Goal: Complete application form: Complete application form

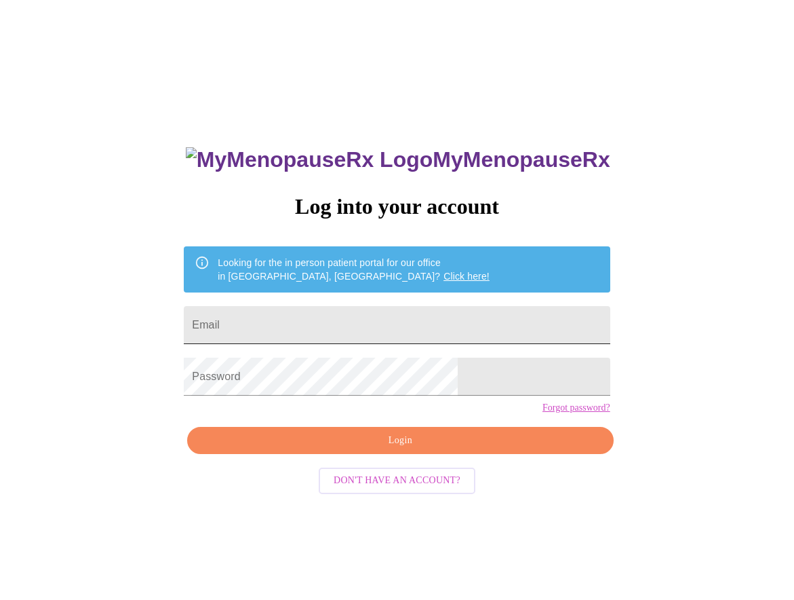
click at [391, 319] on input "Email" at bounding box center [397, 325] width 426 height 38
click at [326, 315] on input "Email" at bounding box center [397, 325] width 426 height 38
click at [330, 329] on input "Email" at bounding box center [397, 325] width 426 height 38
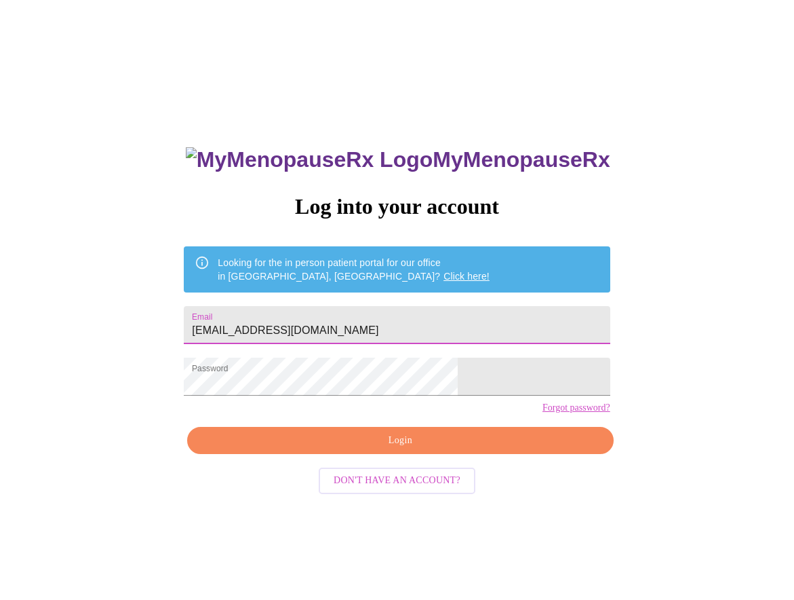
type input "[EMAIL_ADDRESS][DOMAIN_NAME]"
click at [368, 449] on span "Login" at bounding box center [400, 440] width 395 height 17
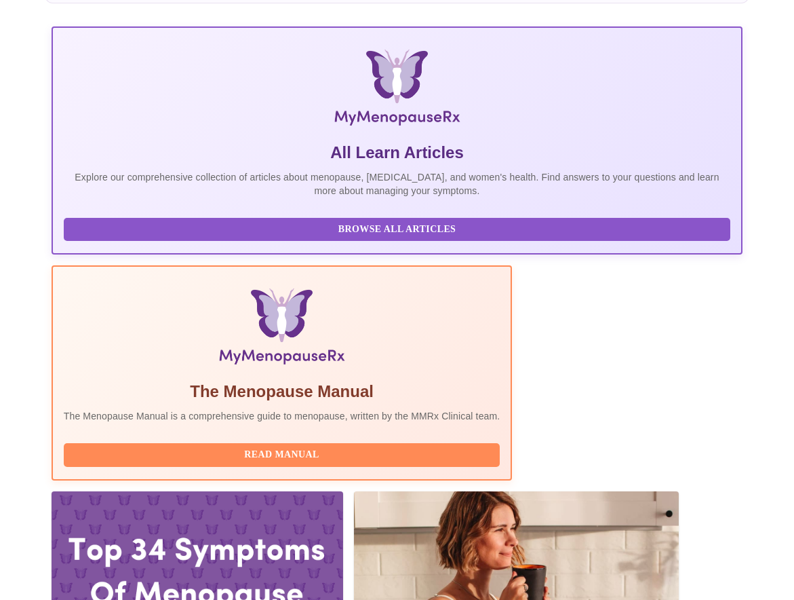
scroll to position [271, 0]
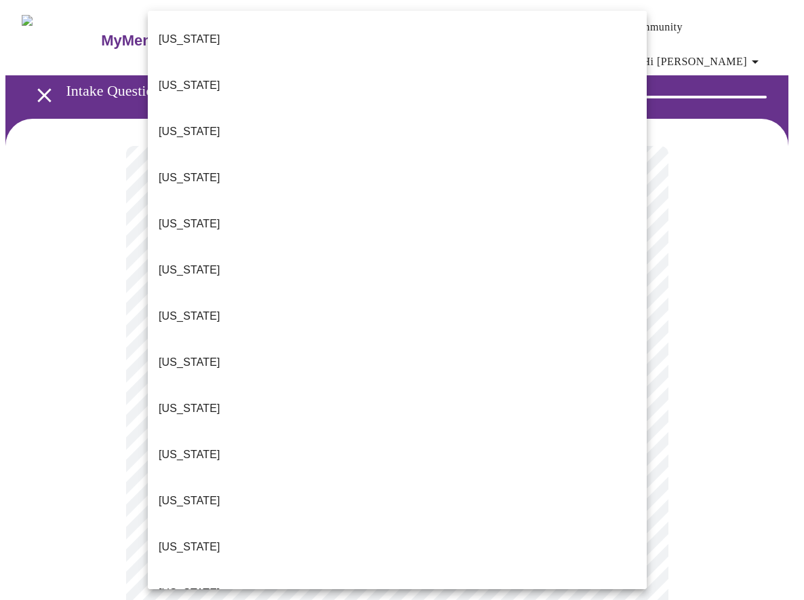
click at [267, 570] on li "[US_STATE]" at bounding box center [397, 593] width 499 height 46
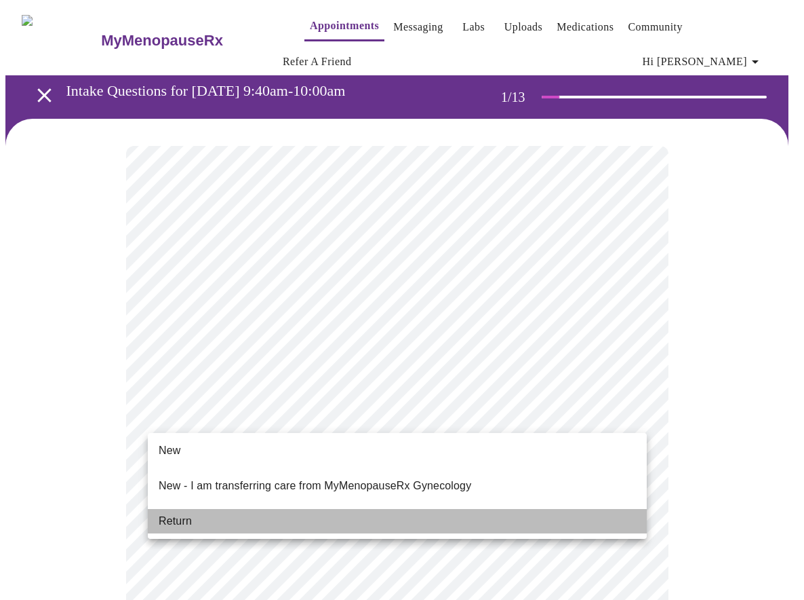
click at [288, 509] on li "Return" at bounding box center [397, 521] width 499 height 24
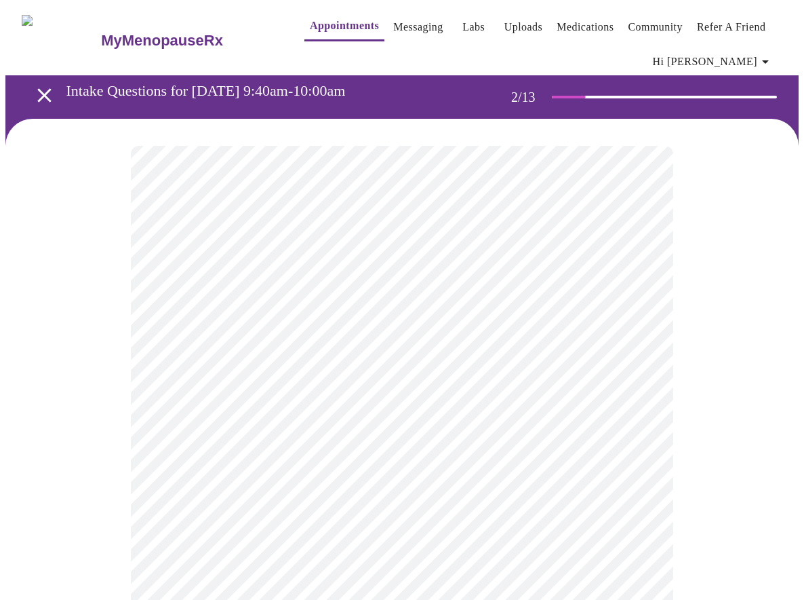
click at [594, 296] on body "MyMenopauseRx Appointments Messaging Labs Uploads Medications Community Refer a…" at bounding box center [401, 422] width 793 height 834
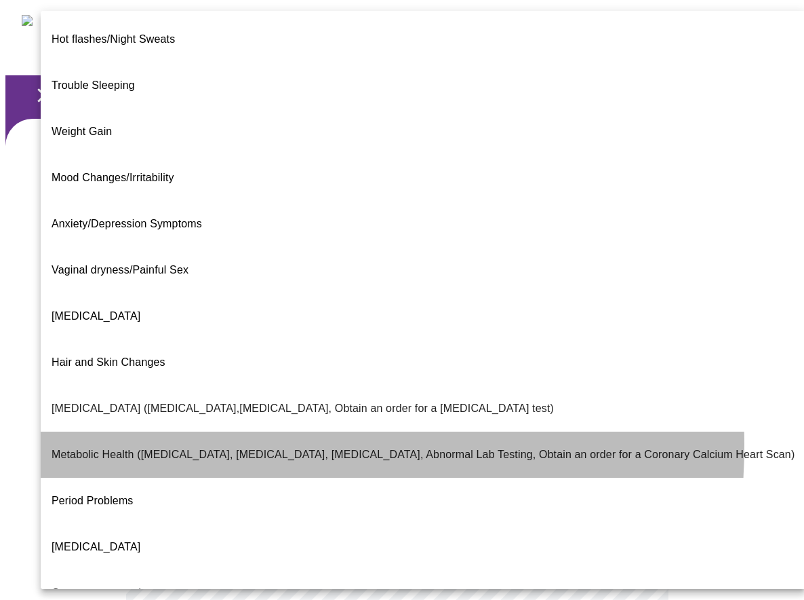
click at [201, 446] on p "Metabolic Health ([MEDICAL_DATA], [MEDICAL_DATA], [MEDICAL_DATA], Abnormal Lab …" at bounding box center [423, 454] width 743 height 16
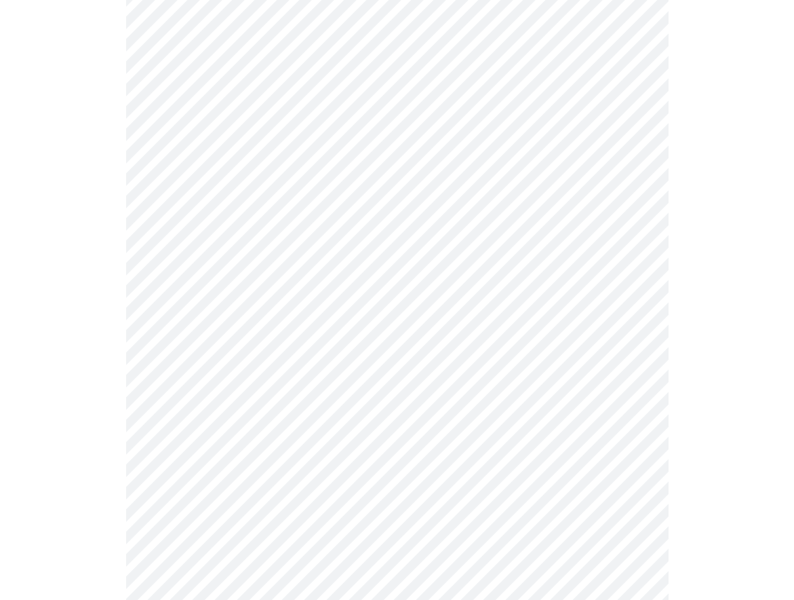
scroll to position [203, 0]
click at [274, 233] on body "MyMenopauseRx Appointments Messaging Labs Uploads Medications Community Refer a…" at bounding box center [401, 215] width 793 height 826
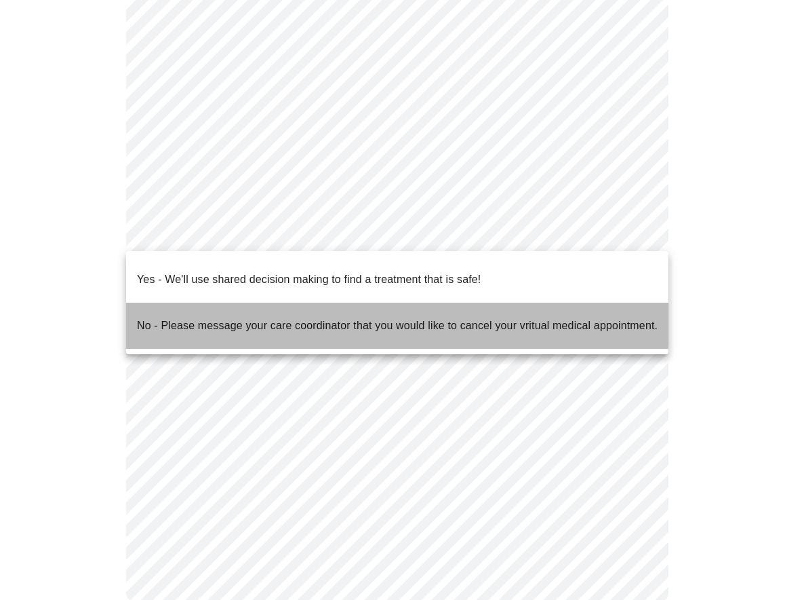
click at [251, 317] on p "No - Please message your care coordinator that you would like to cancel your vr…" at bounding box center [397, 325] width 521 height 16
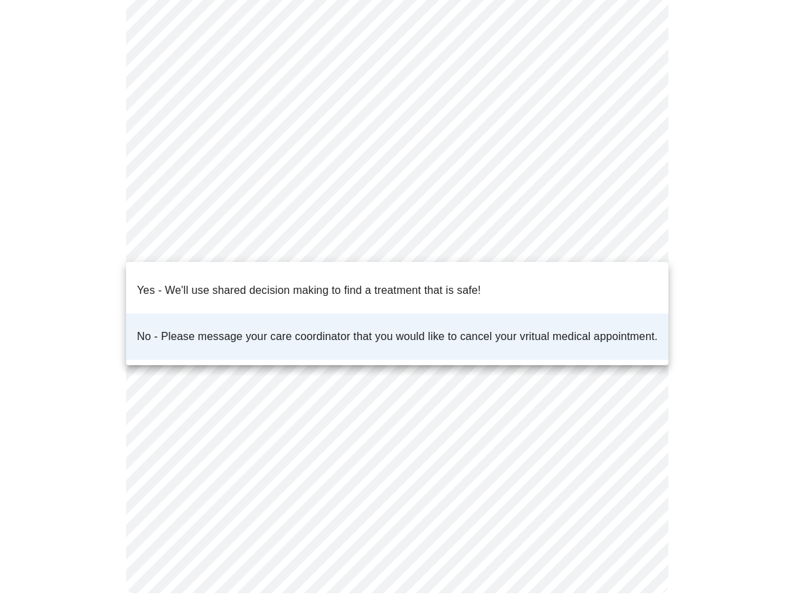
click at [293, 239] on body "MyMenopauseRx Appointments Messaging Labs Uploads Medications Community Refer a…" at bounding box center [401, 211] width 793 height 818
click at [291, 282] on p "Yes - We'll use shared decision making to find a treatment that is safe!" at bounding box center [309, 290] width 344 height 16
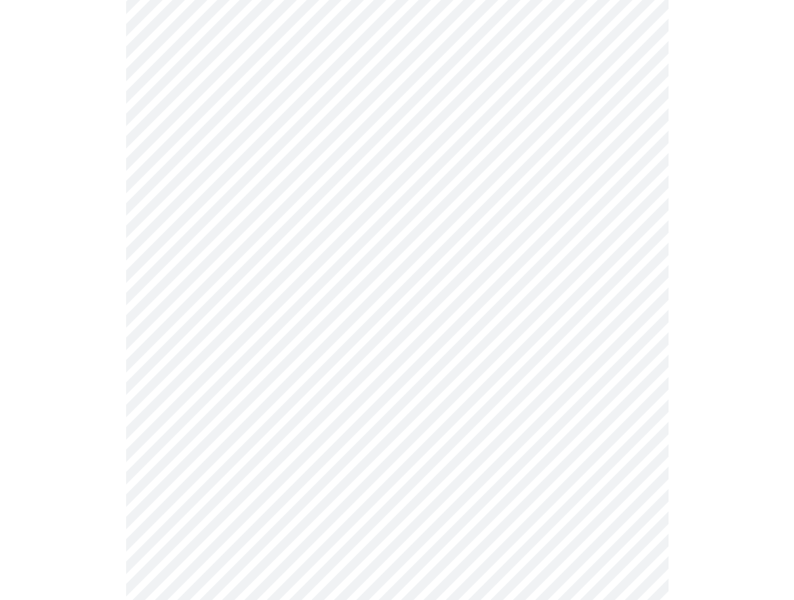
scroll to position [0, 0]
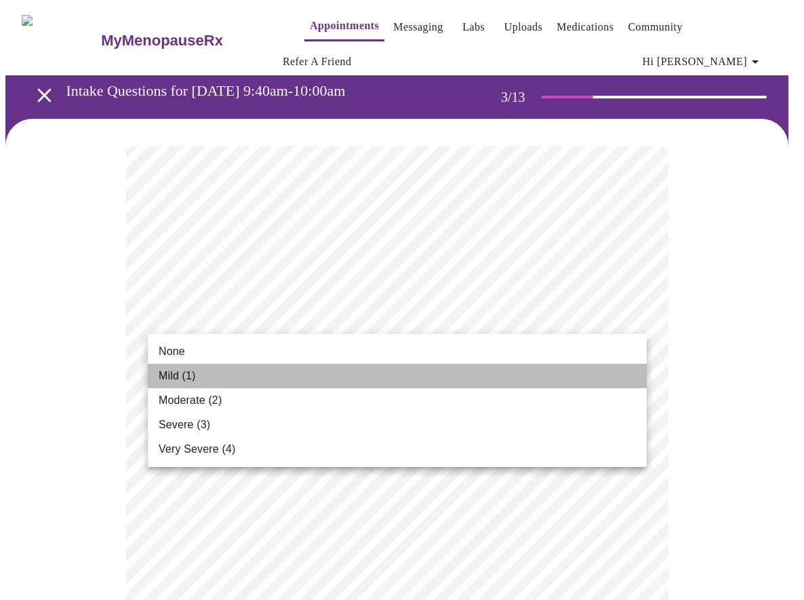
click at [317, 368] on li "Mild (1)" at bounding box center [397, 376] width 499 height 24
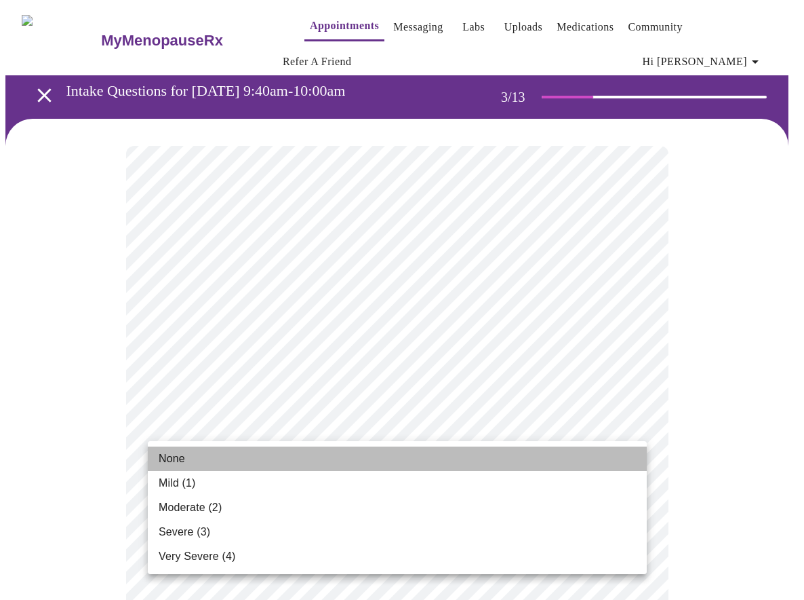
click at [296, 460] on li "None" at bounding box center [397, 458] width 499 height 24
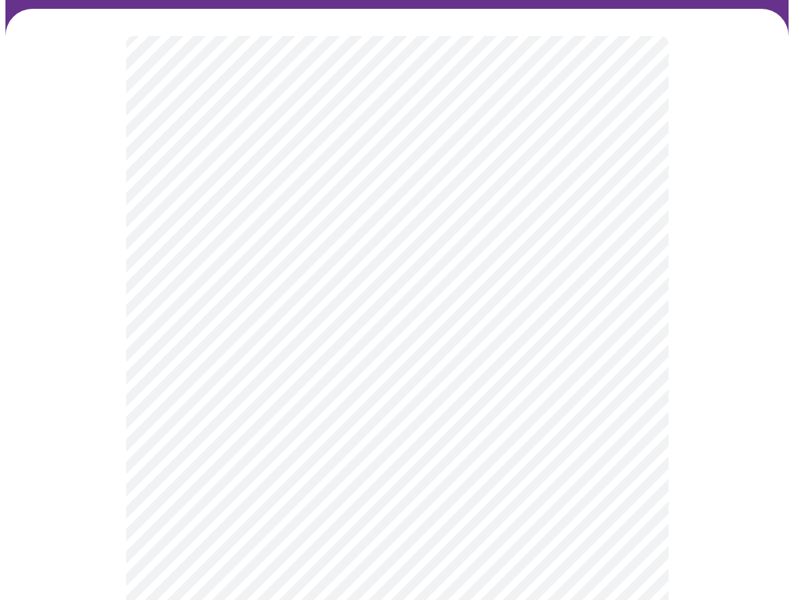
scroll to position [136, 0]
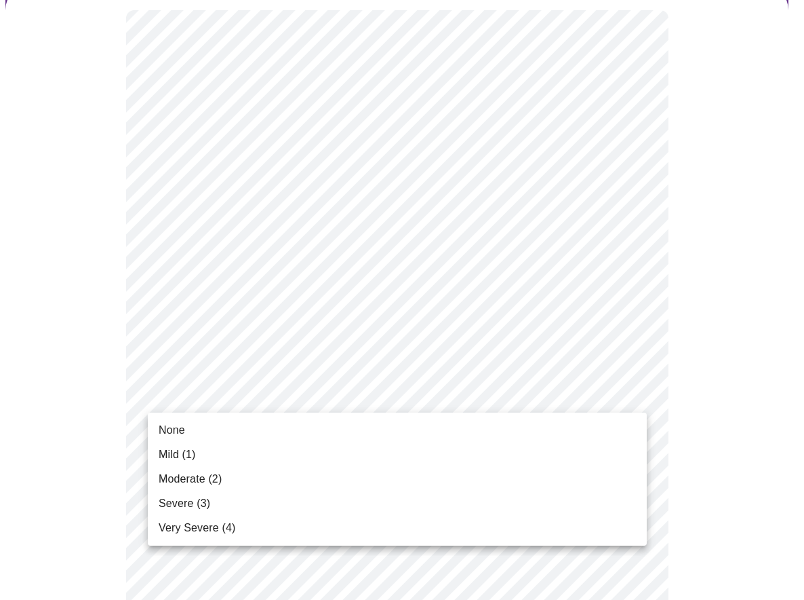
click at [264, 454] on li "Mild (1)" at bounding box center [397, 454] width 499 height 24
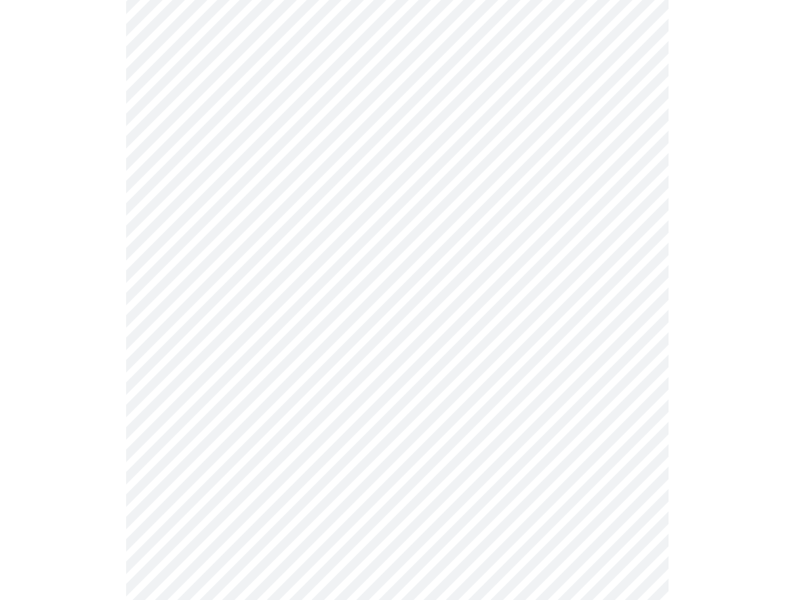
scroll to position [271, 0]
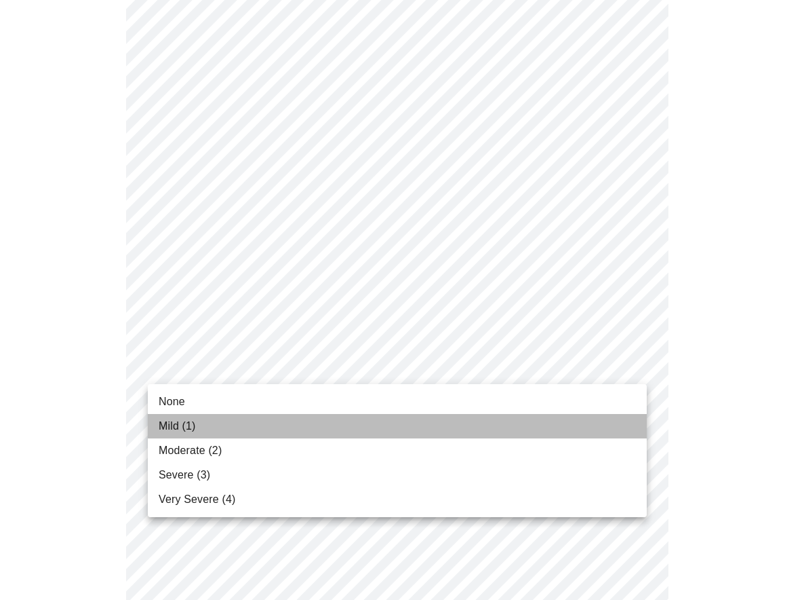
click at [243, 435] on li "Mild (1)" at bounding box center [397, 426] width 499 height 24
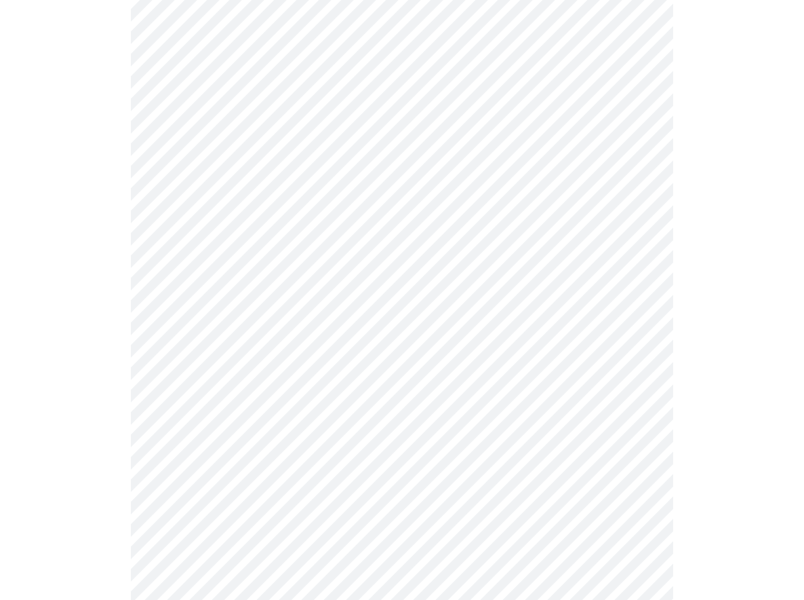
click at [265, 460] on body "MyMenopauseRx Appointments Messaging Labs Uploads Medications Community Refer a…" at bounding box center [401, 607] width 793 height 1747
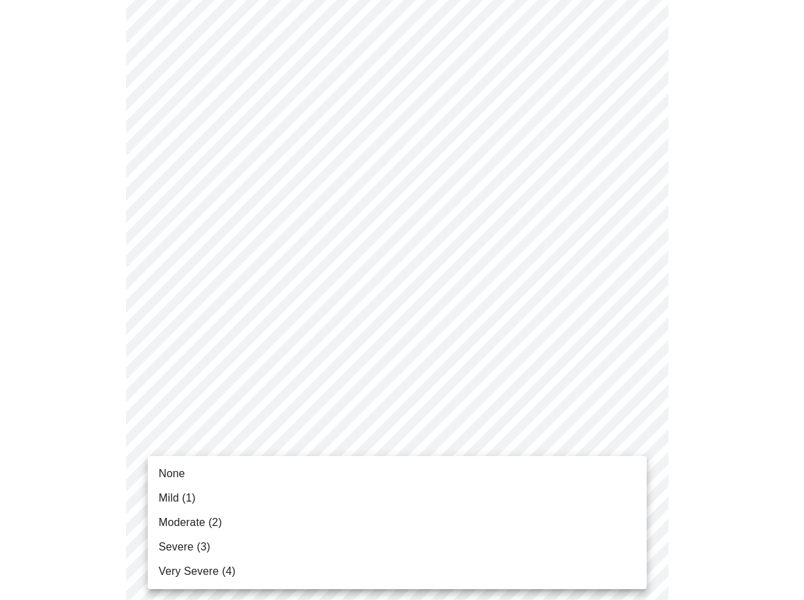
click at [250, 500] on li "Mild (1)" at bounding box center [397, 498] width 499 height 24
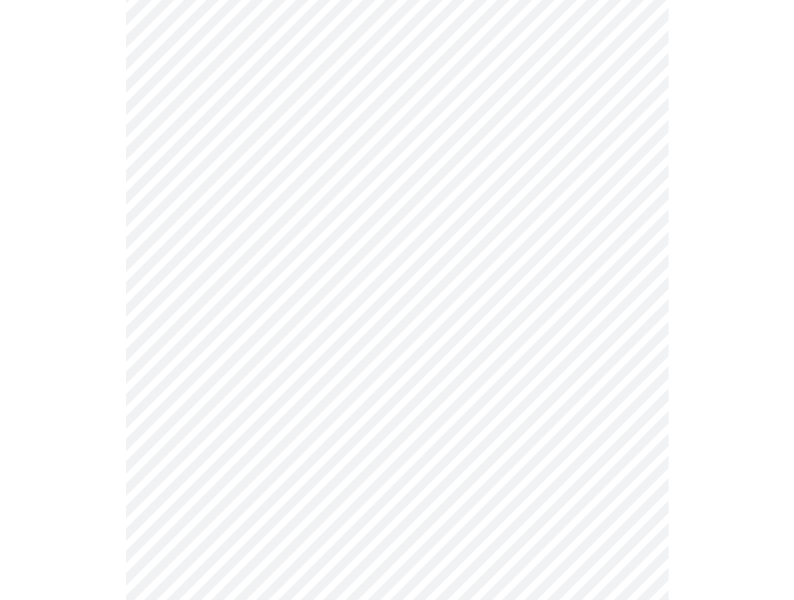
scroll to position [543, 0]
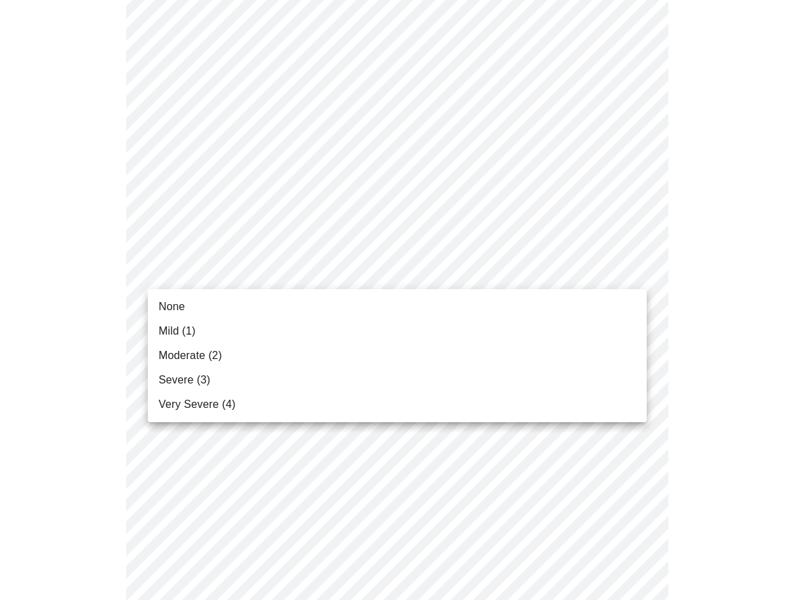
click at [272, 273] on body "MyMenopauseRx Appointments Messaging Labs Uploads Medications Community Refer a…" at bounding box center [401, 327] width 793 height 1728
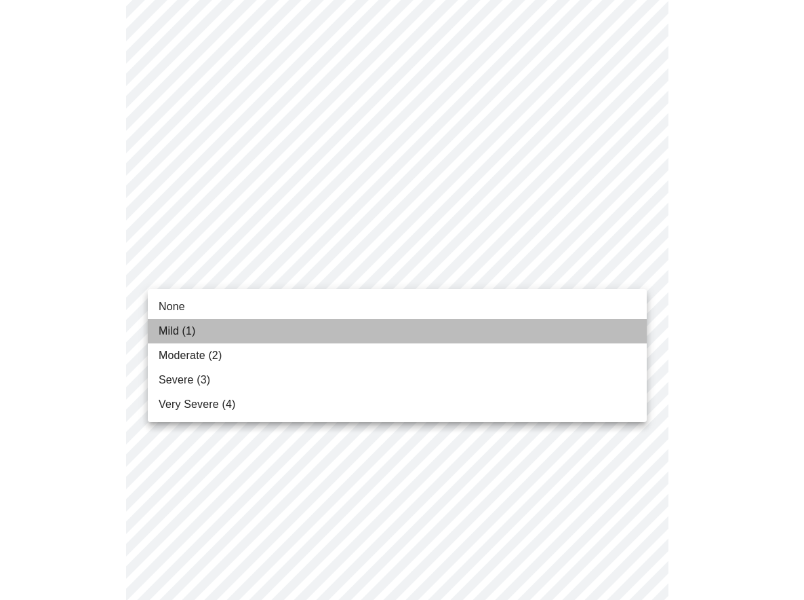
click at [261, 342] on li "Mild (1)" at bounding box center [397, 331] width 499 height 24
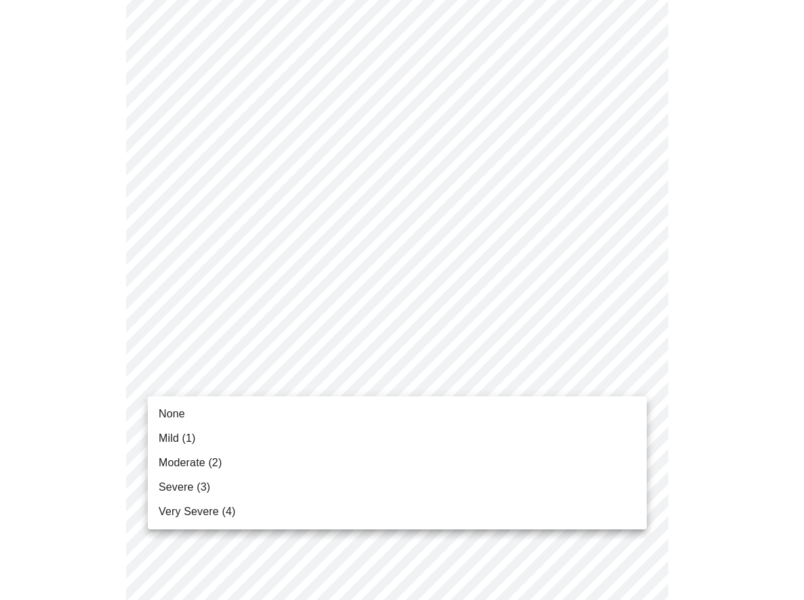
click at [258, 374] on body "MyMenopauseRx Appointments Messaging Labs Uploads Medications Community Refer a…" at bounding box center [401, 317] width 793 height 1709
click at [242, 470] on li "Moderate (2)" at bounding box center [397, 462] width 499 height 24
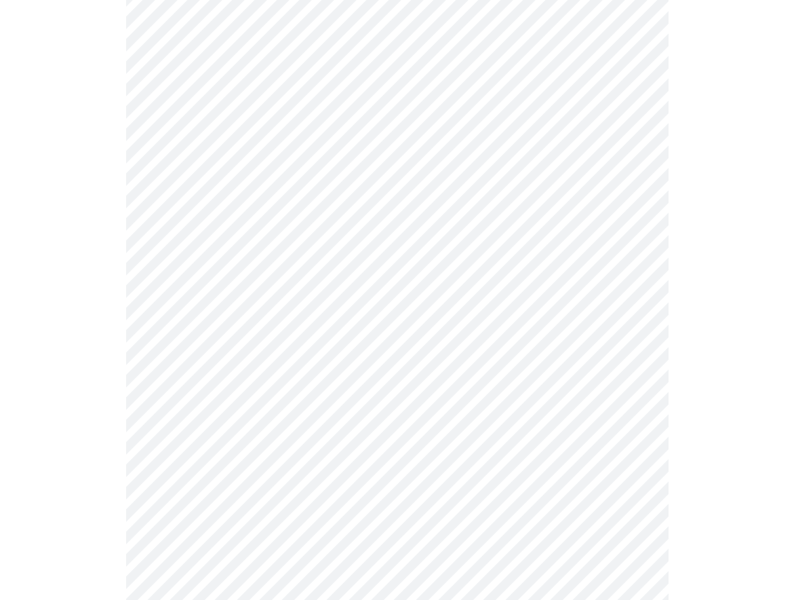
scroll to position [678, 0]
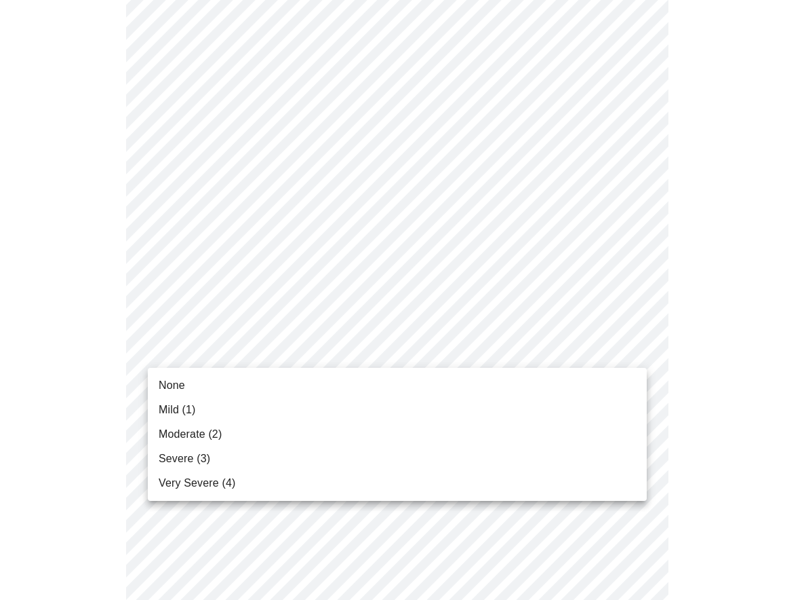
click at [244, 349] on body "MyMenopauseRx Appointments Messaging Labs Uploads Medications Community Refer a…" at bounding box center [401, 172] width 793 height 1690
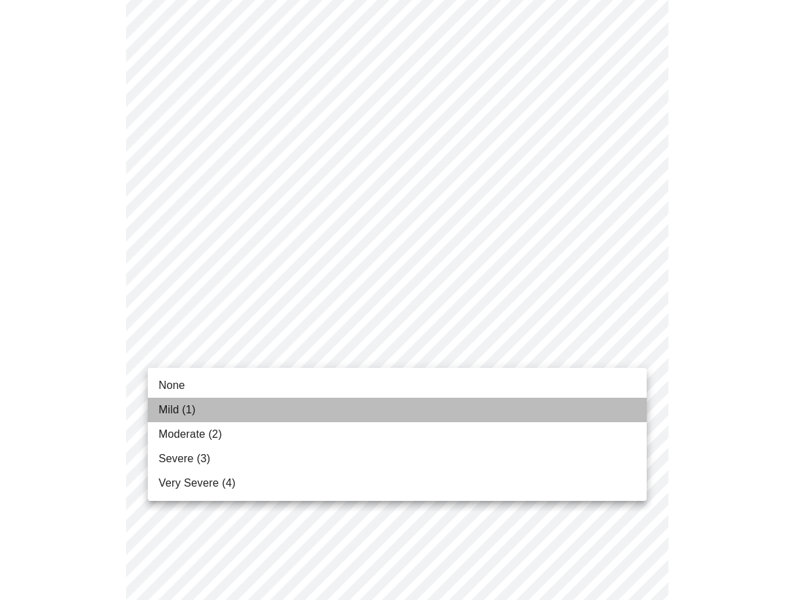
click at [241, 413] on li "Mild (1)" at bounding box center [397, 409] width 499 height 24
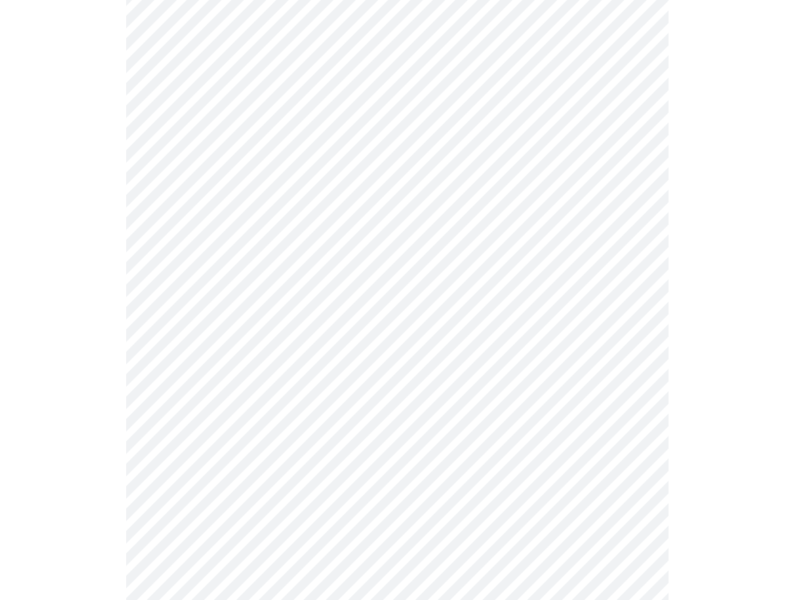
scroll to position [814, 0]
click at [245, 328] on body "MyMenopauseRx Appointments Messaging Labs Uploads Medications Community Refer a…" at bounding box center [401, 27] width 793 height 1671
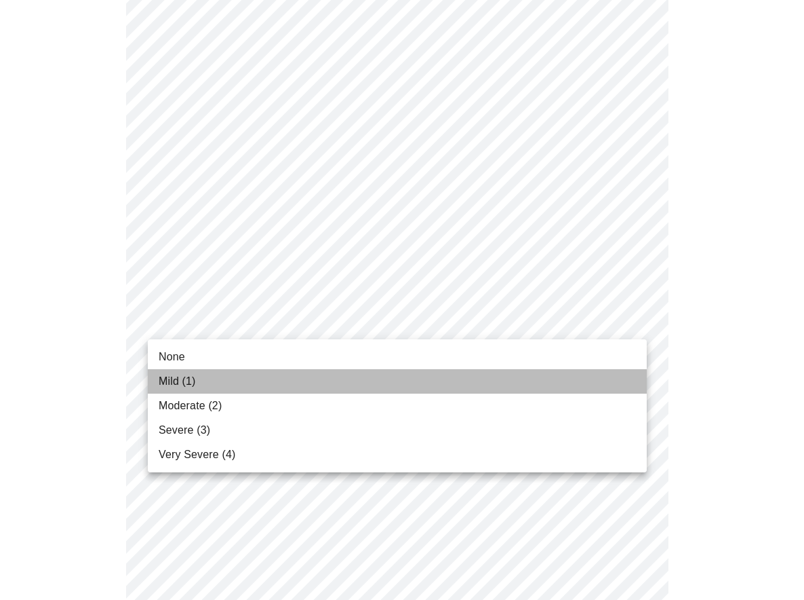
click at [233, 389] on li "Mild (1)" at bounding box center [397, 381] width 499 height 24
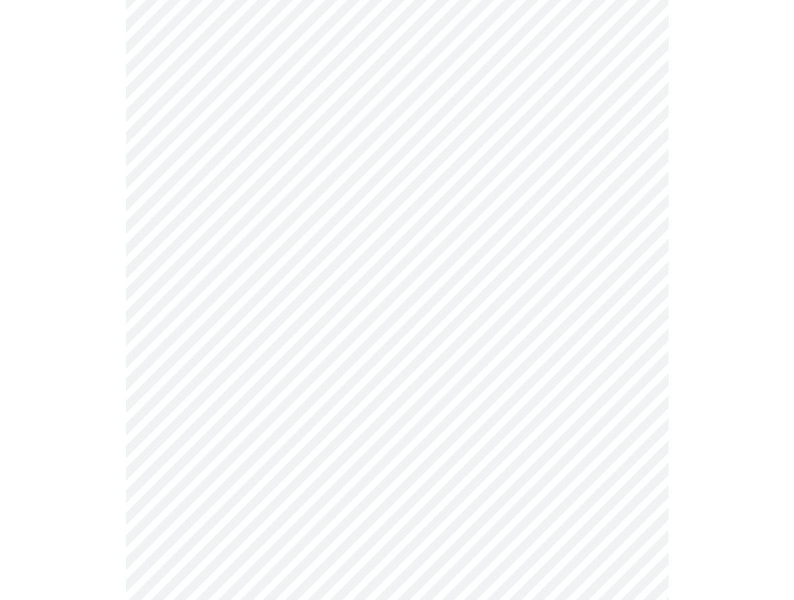
scroll to position [949, 0]
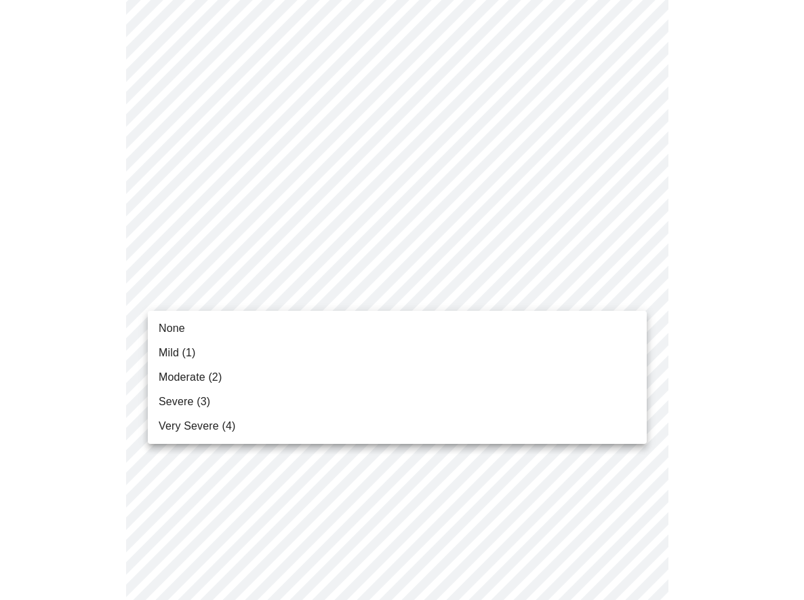
click at [215, 374] on span "Moderate (2)" at bounding box center [190, 377] width 63 height 16
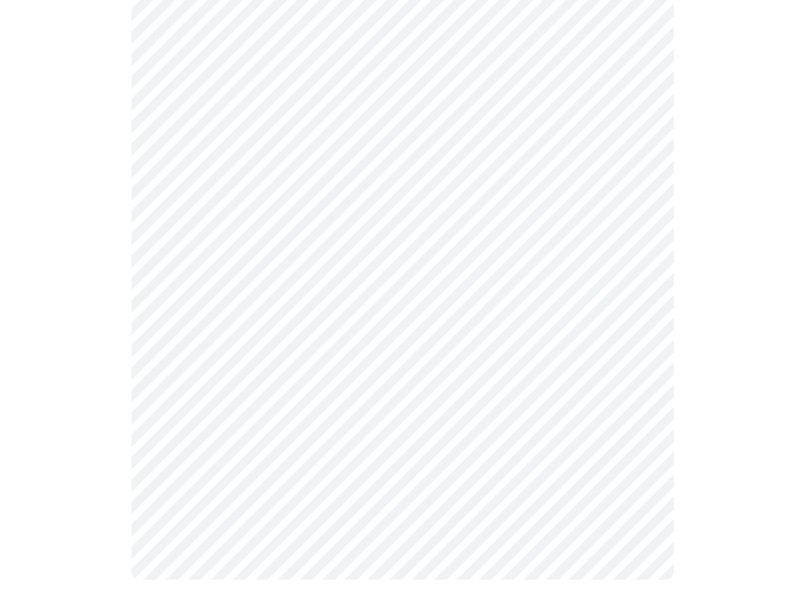
scroll to position [1034, 0]
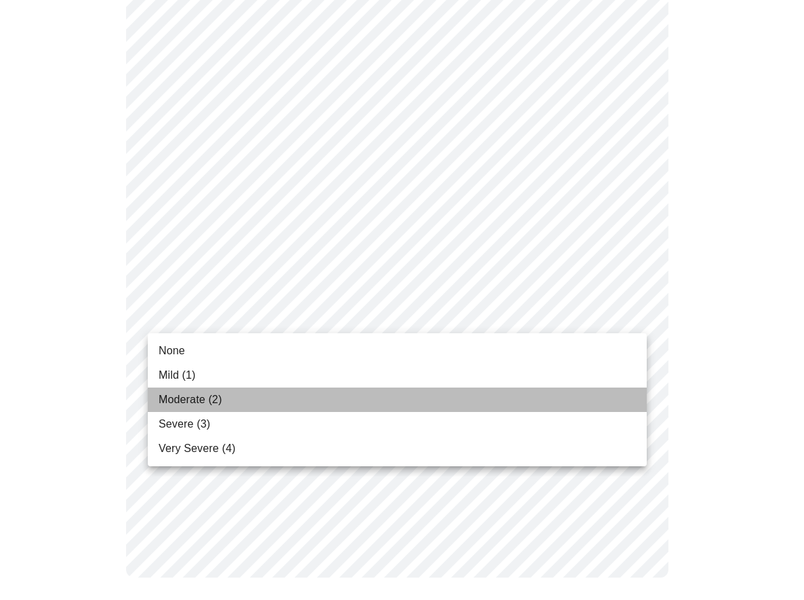
click at [201, 400] on span "Moderate (2)" at bounding box center [190, 399] width 63 height 16
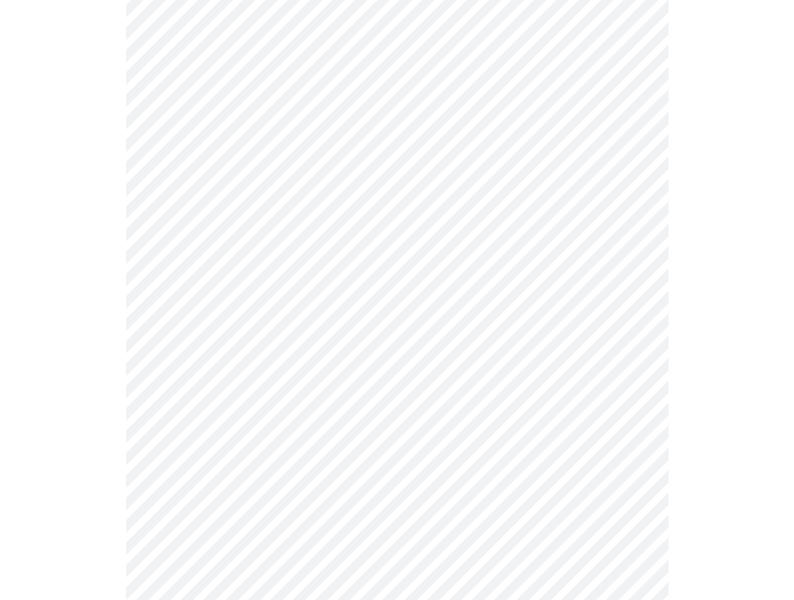
scroll to position [475, 0]
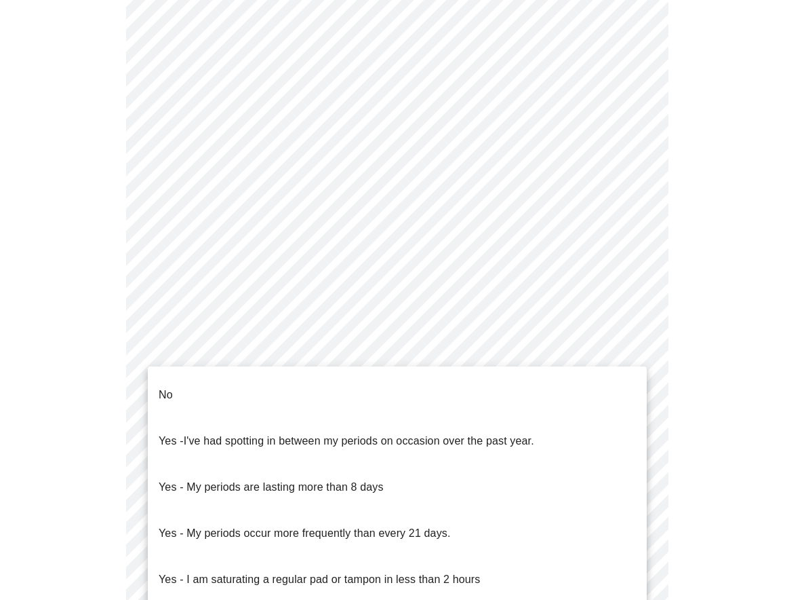
click at [391, 371] on body "MyMenopauseRx Appointments Messaging Labs Uploads Medications Community Refer a…" at bounding box center [401, 210] width 793 height 1358
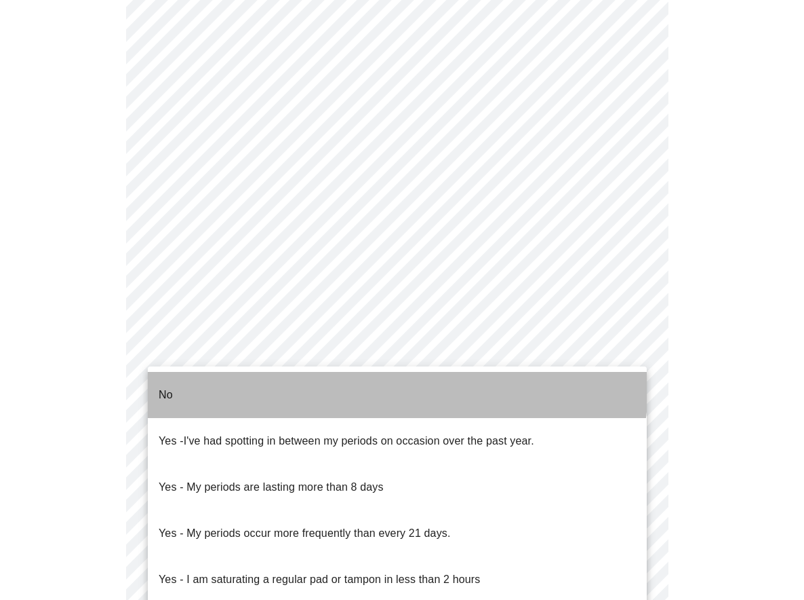
click at [379, 385] on li "No" at bounding box center [397, 395] width 499 height 46
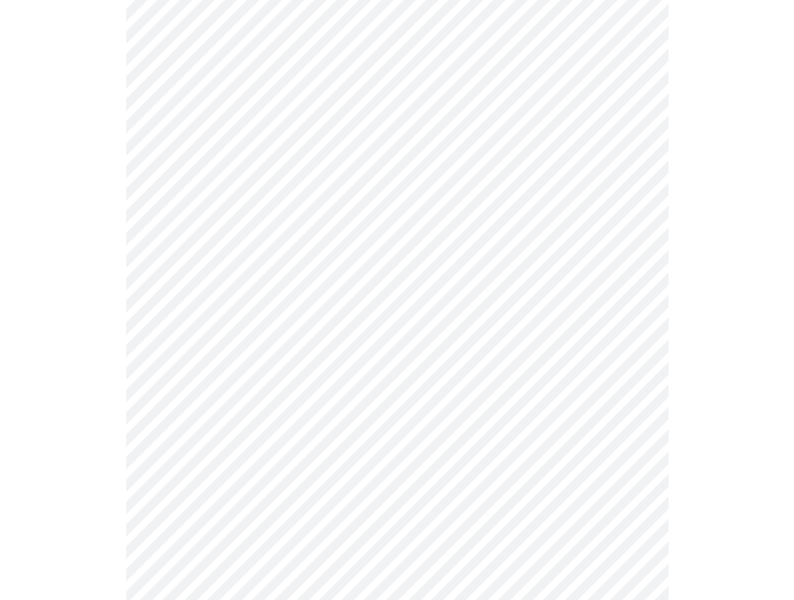
scroll to position [678, 0]
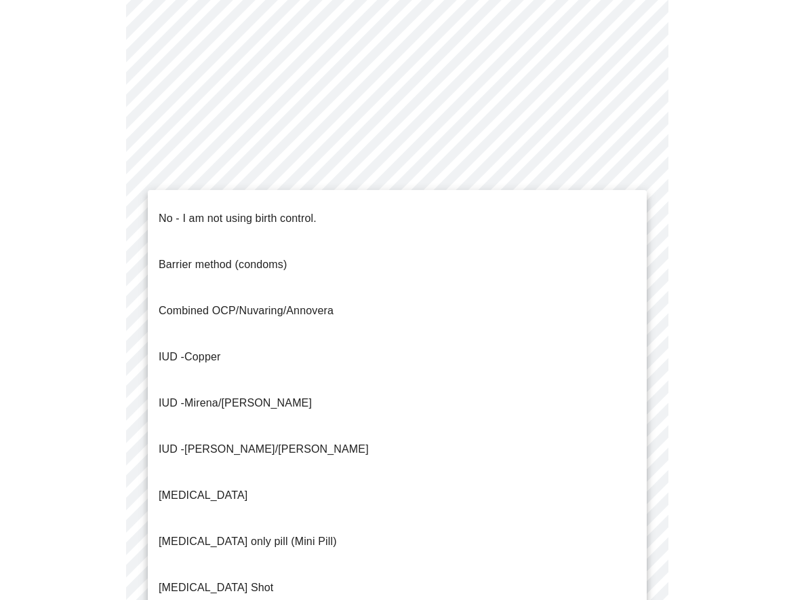
click at [364, 268] on body "MyMenopauseRx Appointments Messaging Labs Uploads Medications Community Refer a…" at bounding box center [401, 2] width 793 height 1350
click at [349, 177] on div at bounding box center [402, 300] width 804 height 600
click at [380, 263] on body "MyMenopauseRx Appointments Messaging Labs Uploads Medications Community Refer a…" at bounding box center [401, 2] width 793 height 1350
click at [317, 210] on p "No - I am not using birth control." at bounding box center [238, 218] width 158 height 16
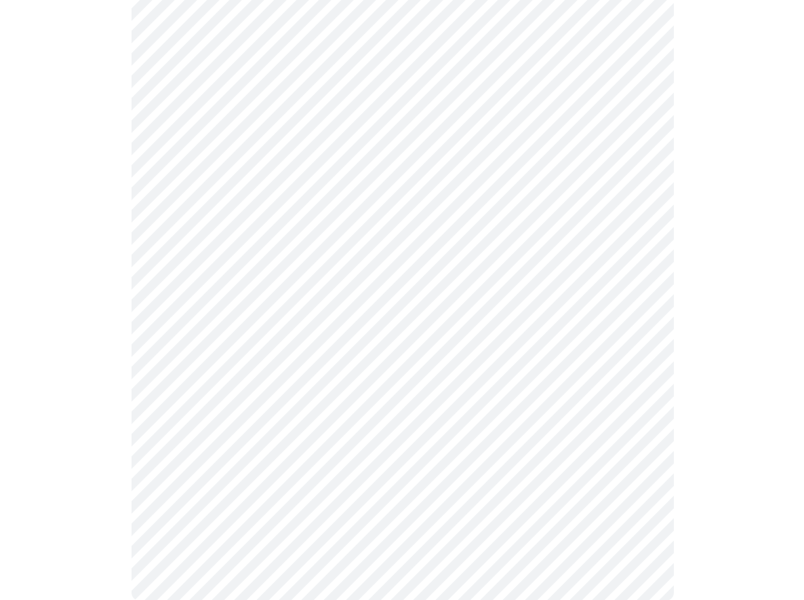
scroll to position [743, 0]
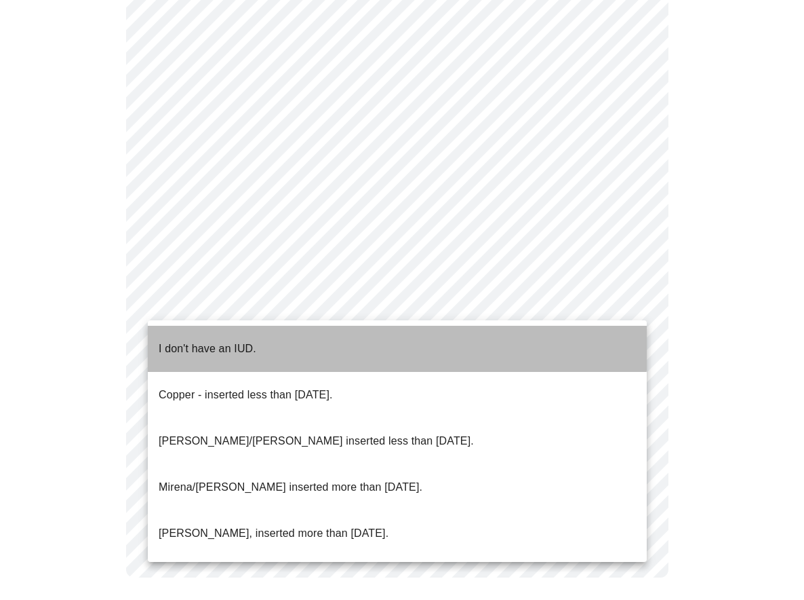
click at [305, 339] on li "I don't have an IUD." at bounding box center [397, 349] width 499 height 46
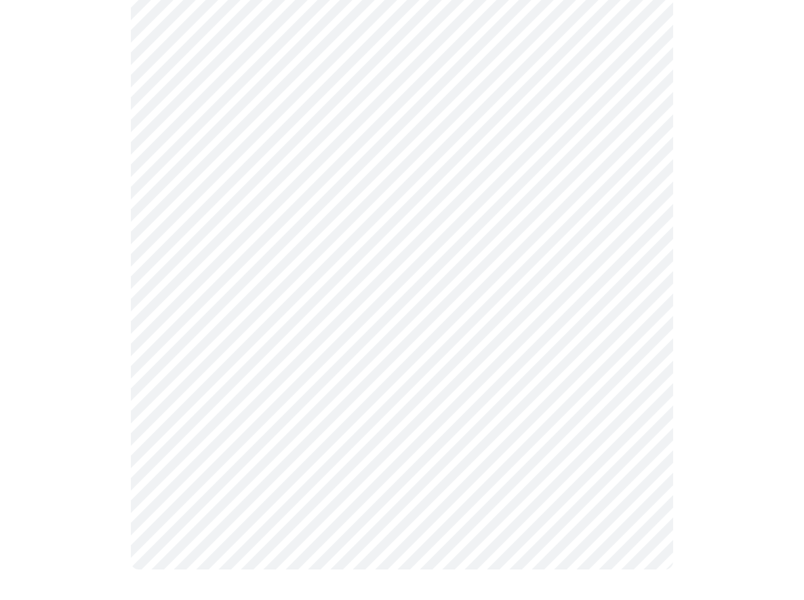
scroll to position [734, 0]
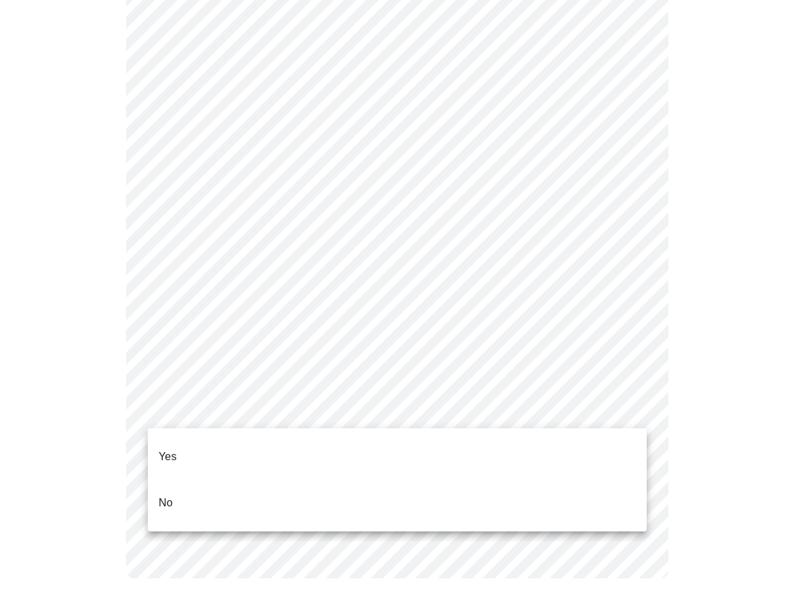
click at [292, 479] on li "No" at bounding box center [397, 502] width 499 height 46
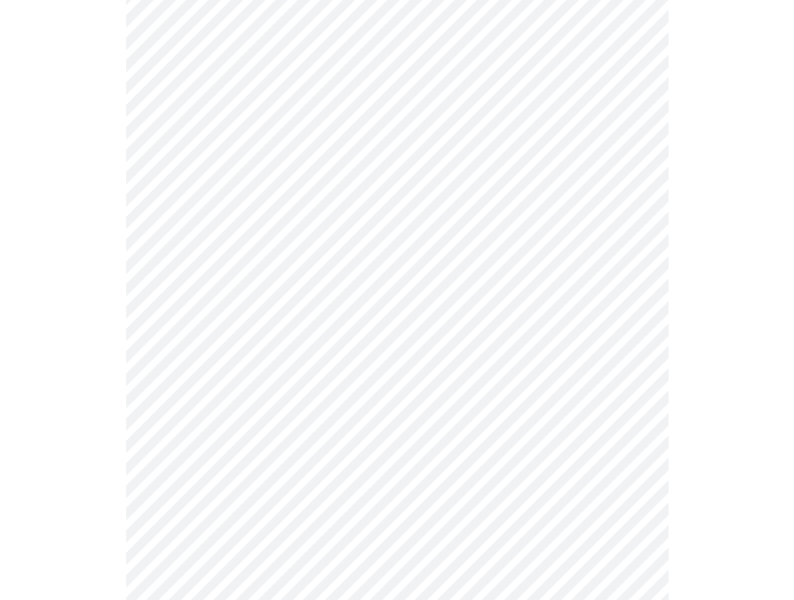
scroll to position [3662, 0]
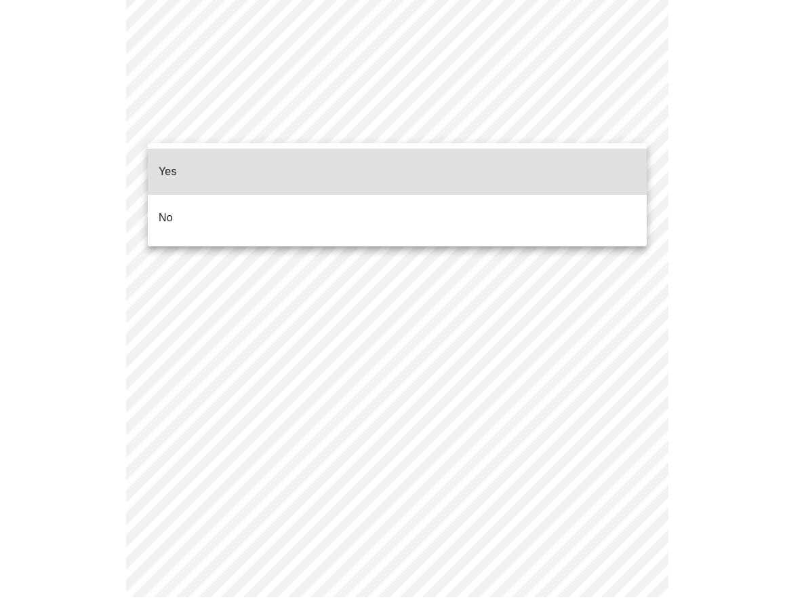
click at [491, 196] on li "No" at bounding box center [397, 218] width 499 height 46
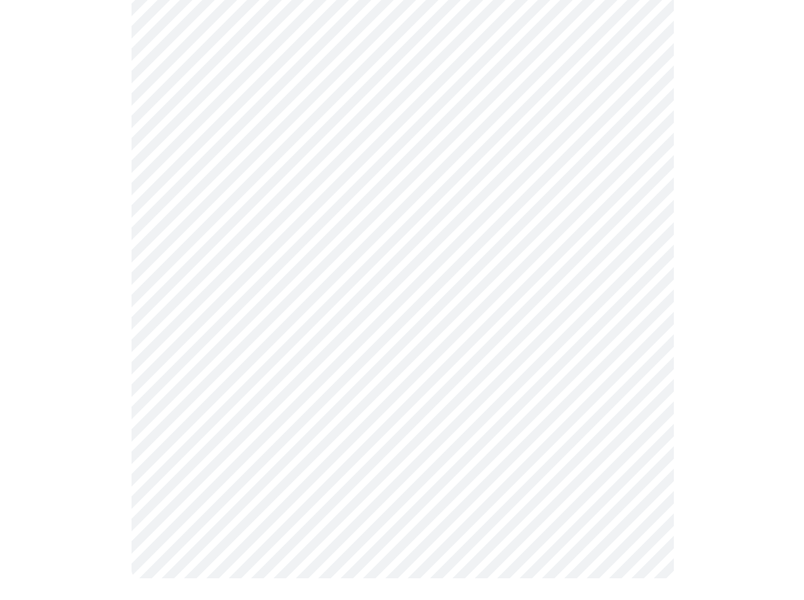
scroll to position [1173, 0]
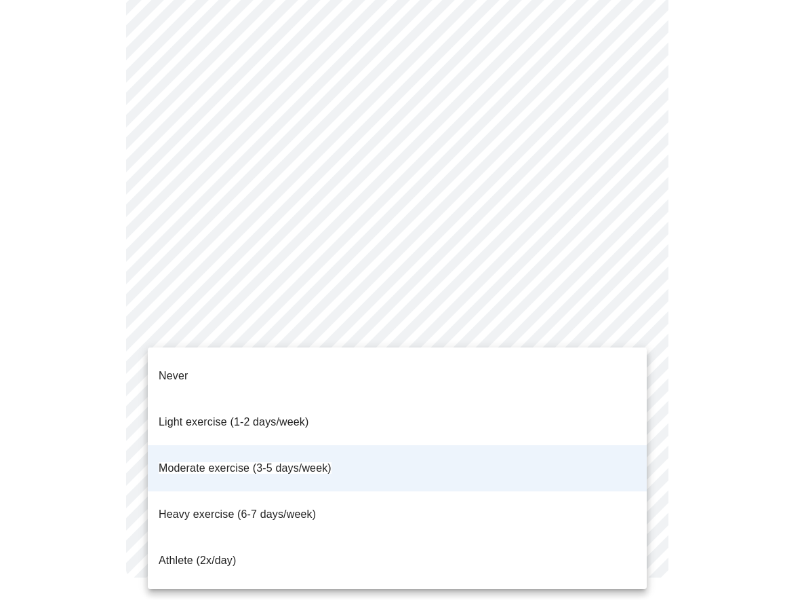
click at [634, 319] on div at bounding box center [402, 300] width 804 height 600
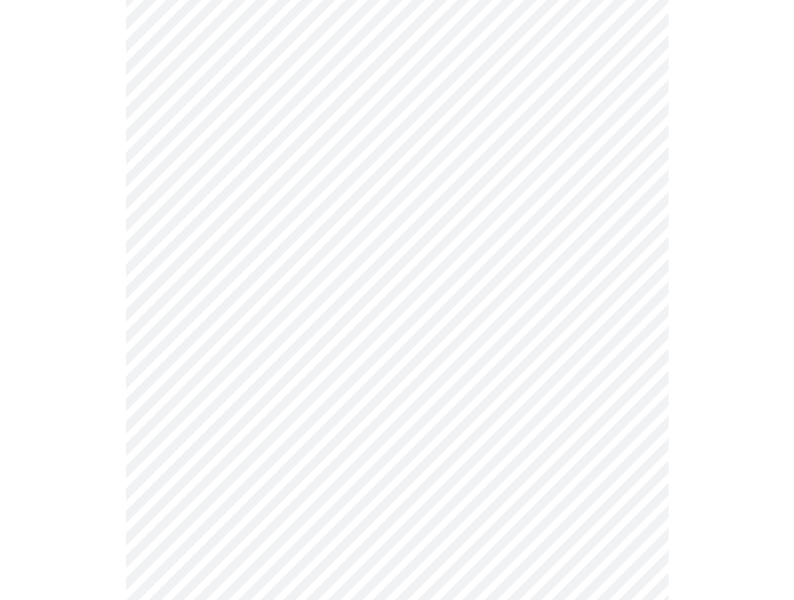
scroll to position [0, 0]
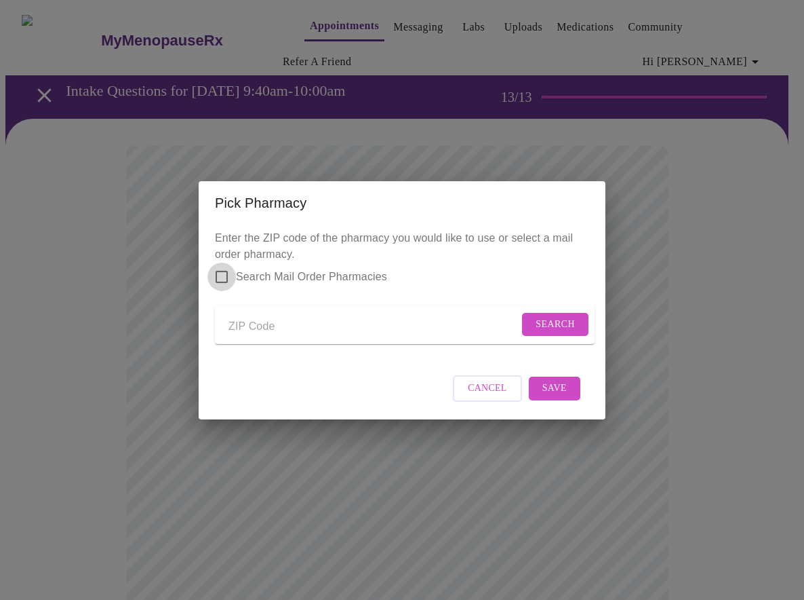
click at [225, 265] on input "Search Mail Order Pharmacies" at bounding box center [222, 276] width 28 height 28
checkbox input "true"
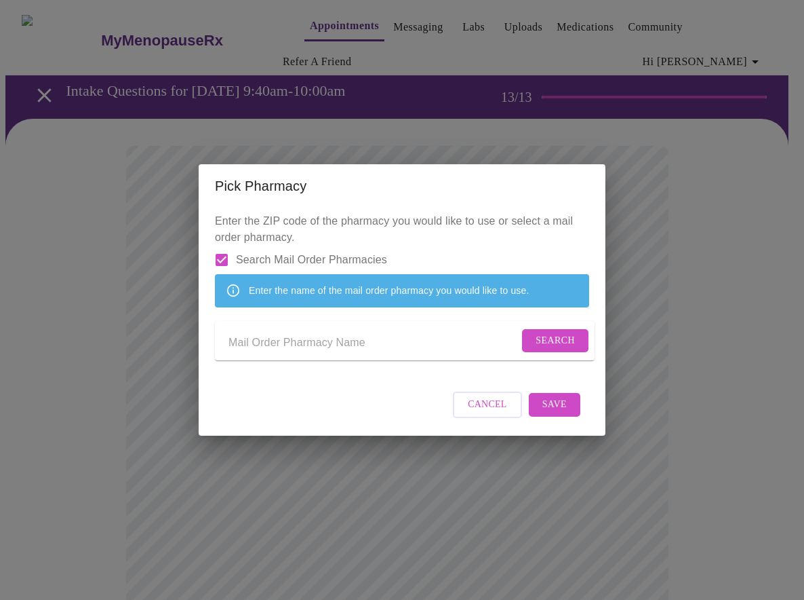
click at [298, 346] on input "Send a message to your care team" at bounding box center [374, 343] width 290 height 22
type input "lilly"
click at [547, 347] on span "Search" at bounding box center [555, 340] width 39 height 17
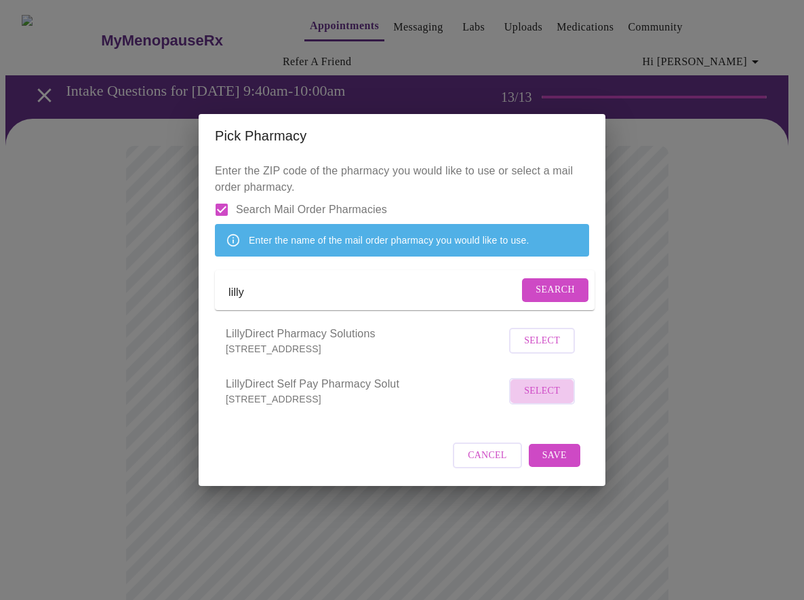
click at [543, 399] on span "Select" at bounding box center [542, 391] width 36 height 17
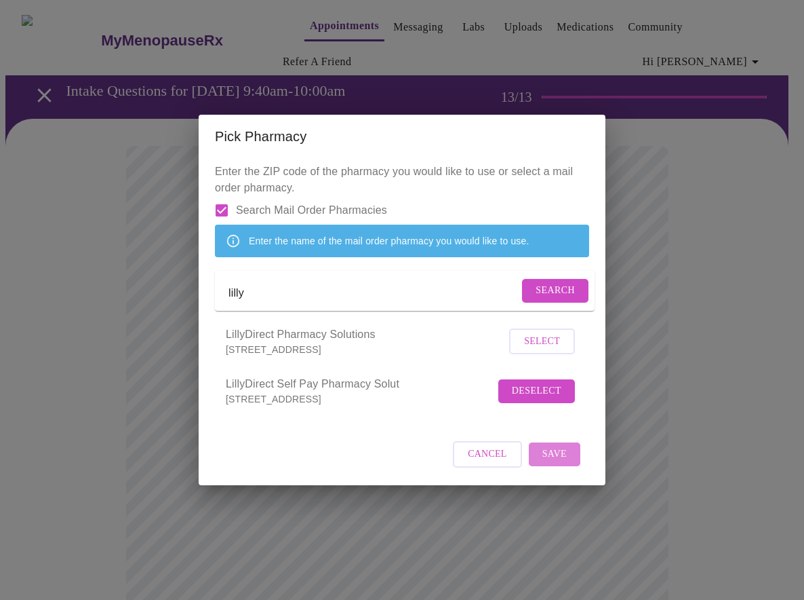
click at [556, 463] on span "Save" at bounding box center [555, 454] width 24 height 17
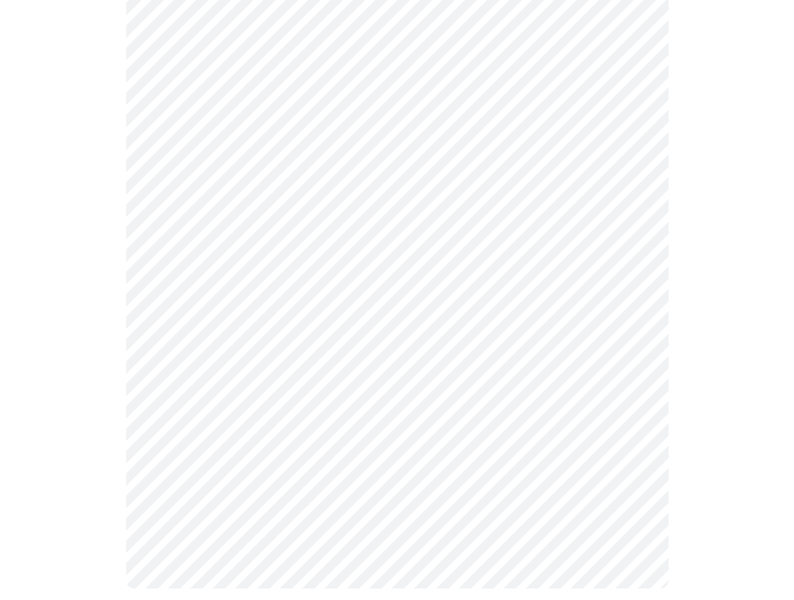
scroll to position [915, 0]
